Goal: Information Seeking & Learning: Learn about a topic

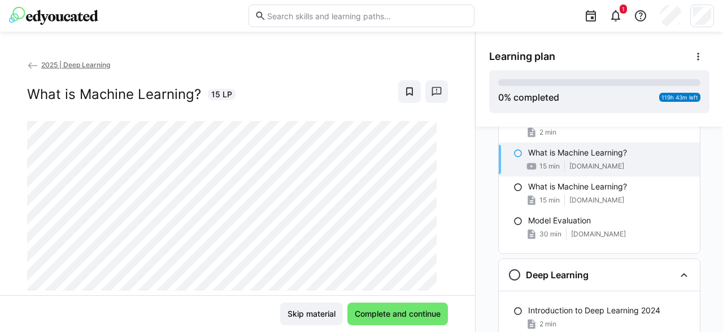
scroll to position [493, 0]
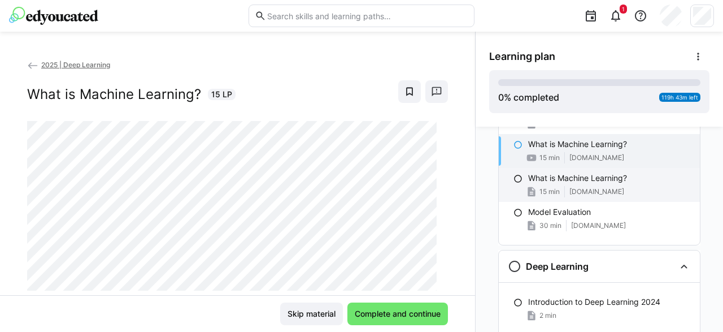
click at [621, 196] on div "15 min [DOMAIN_NAME]" at bounding box center [609, 191] width 163 height 11
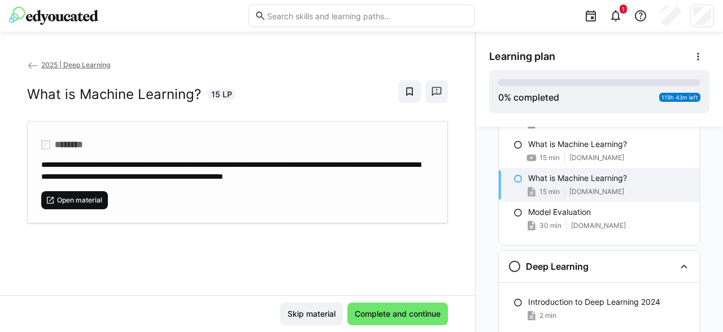
click at [96, 200] on span "Open material" at bounding box center [79, 200] width 47 height 9
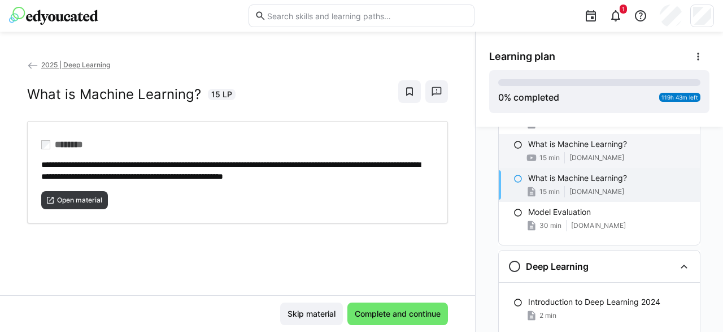
click at [542, 151] on div "What is Machine Learning? 15 min [DOMAIN_NAME]" at bounding box center [599, 151] width 201 height 34
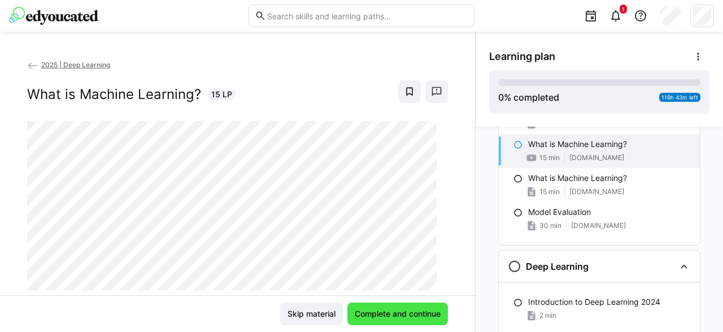
click at [409, 314] on span "Complete and continue" at bounding box center [397, 313] width 89 height 11
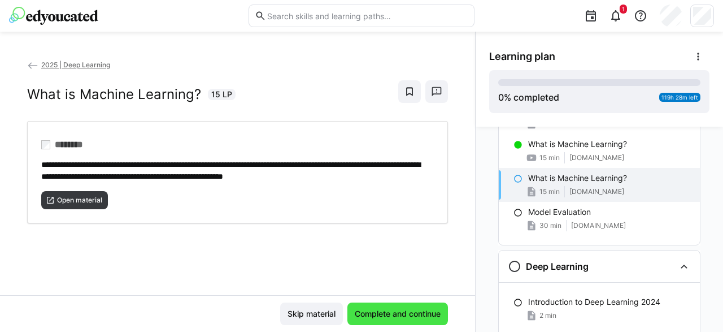
click at [407, 311] on span "Complete and continue" at bounding box center [397, 313] width 89 height 11
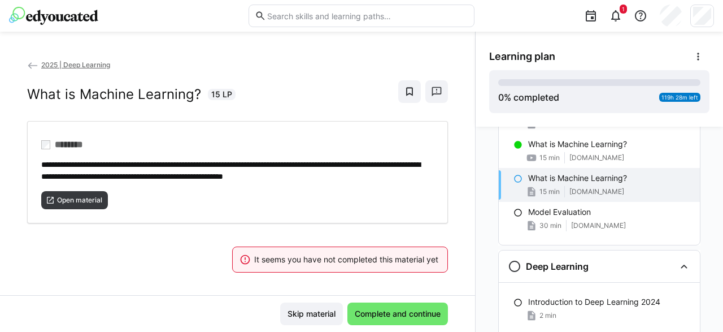
click at [543, 182] on p "What is Machine Learning?" at bounding box center [577, 177] width 99 height 11
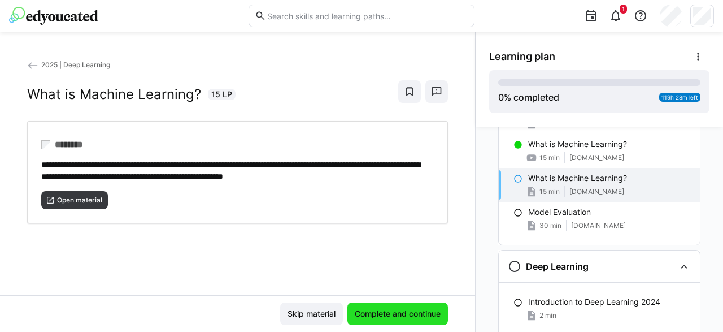
click at [388, 311] on span "Complete and continue" at bounding box center [397, 313] width 89 height 11
click at [515, 184] on div "What is Machine Learning? 15 min [DOMAIN_NAME]" at bounding box center [599, 185] width 201 height 34
click at [378, 315] on span "Complete and continue" at bounding box center [397, 313] width 89 height 11
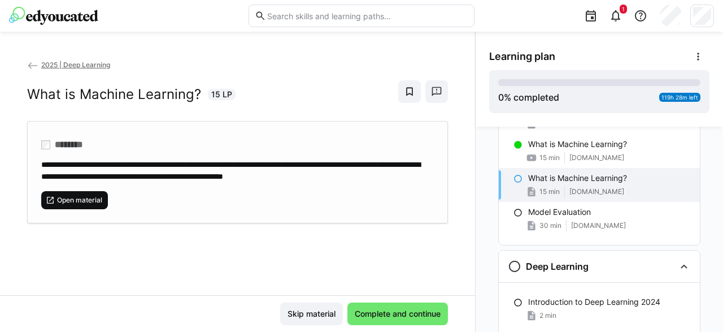
click at [88, 205] on span "Open material" at bounding box center [74, 200] width 67 height 18
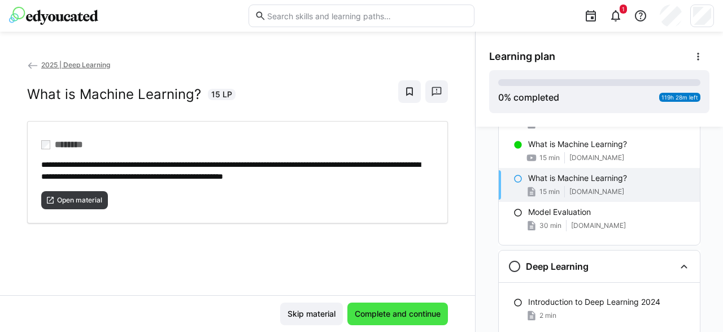
click at [380, 318] on span "Complete and continue" at bounding box center [397, 313] width 89 height 11
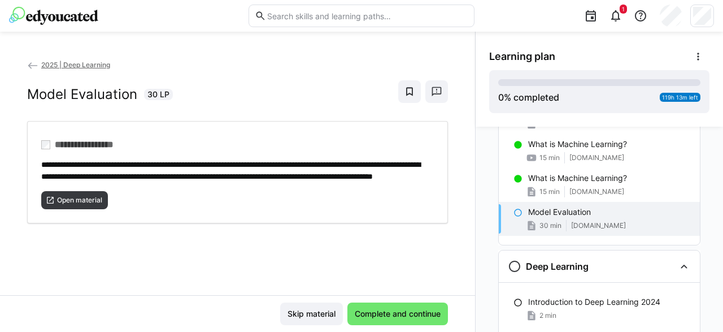
click at [562, 218] on div "Model Evaluation 30 min [DOMAIN_NAME]" at bounding box center [599, 219] width 201 height 34
click at [101, 205] on span "Open material" at bounding box center [79, 200] width 47 height 9
